Goal: Task Accomplishment & Management: Manage account settings

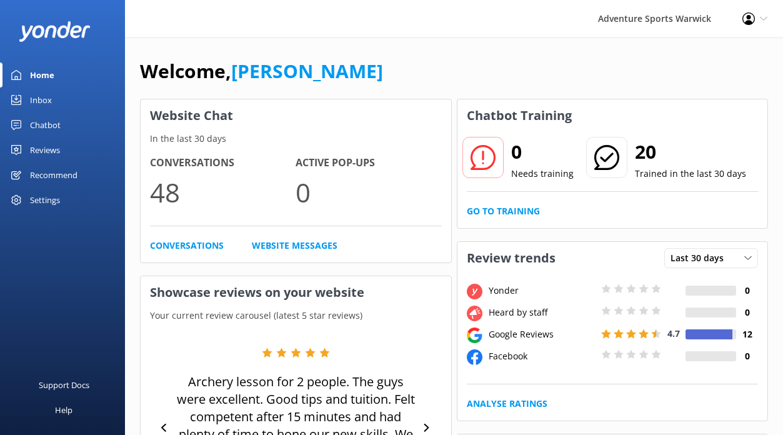
click at [45, 99] on div "Inbox" at bounding box center [41, 100] width 22 height 25
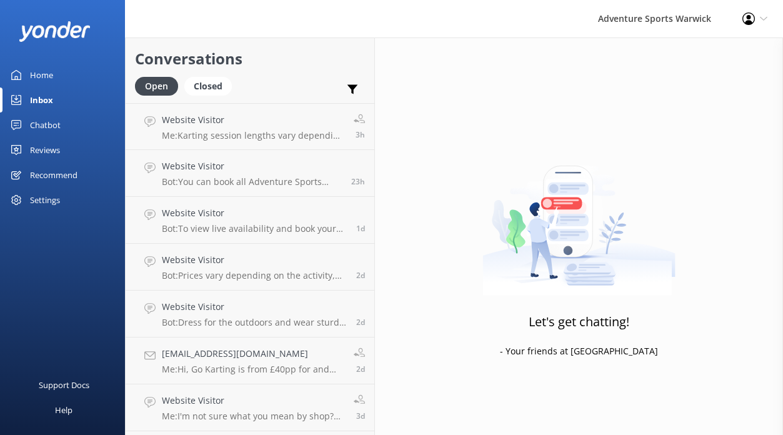
click at [34, 64] on div "Home" at bounding box center [41, 75] width 23 height 25
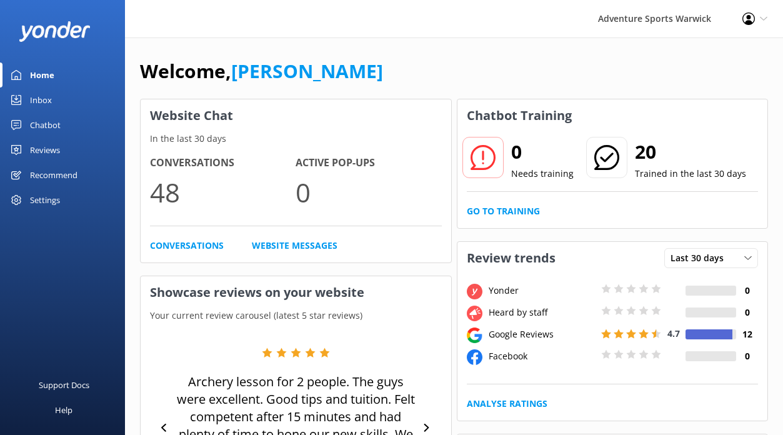
click at [45, 154] on div "Reviews" at bounding box center [45, 150] width 30 height 25
